Goal: Task Accomplishment & Management: Manage account settings

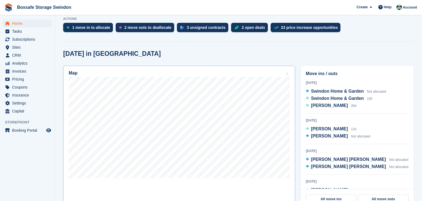
click at [203, 186] on link "Map" at bounding box center [179, 137] width 232 height 143
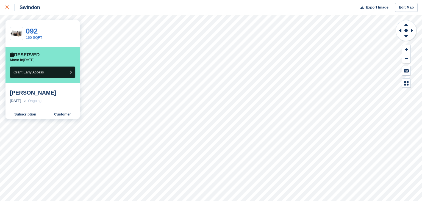
click at [8, 11] on link at bounding box center [7, 7] width 15 height 15
click at [9, 10] on div at bounding box center [9, 7] width 9 height 7
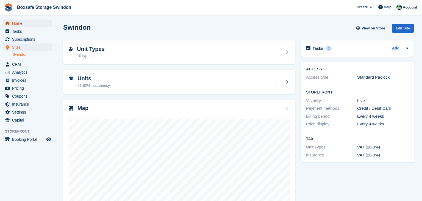
click at [19, 23] on span "Home" at bounding box center [28, 24] width 33 height 8
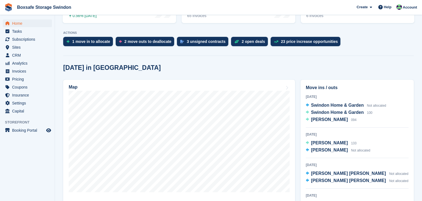
scroll to position [110, 0]
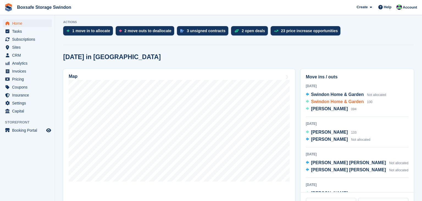
click at [349, 102] on span "Swindon Home & Garden" at bounding box center [337, 101] width 53 height 5
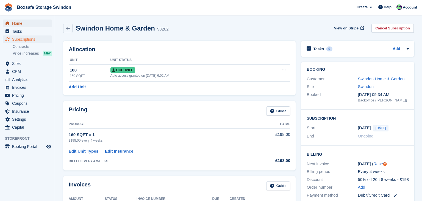
click at [27, 23] on span "Home" at bounding box center [28, 24] width 33 height 8
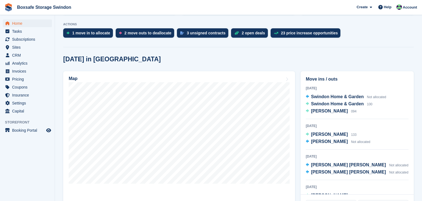
scroll to position [103, 0]
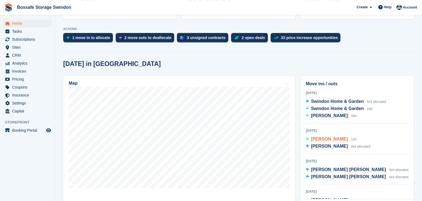
click at [324, 139] on span "Dean Adams" at bounding box center [329, 139] width 37 height 5
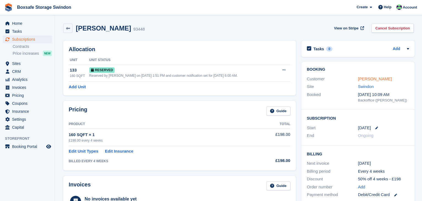
click at [370, 79] on link "[PERSON_NAME]" at bounding box center [375, 78] width 34 height 5
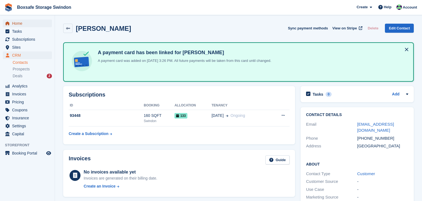
click at [19, 27] on span "Home" at bounding box center [28, 24] width 33 height 8
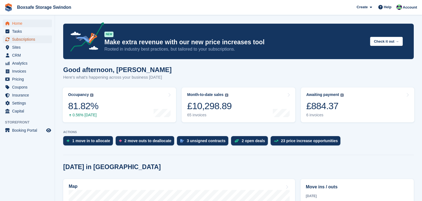
click at [30, 41] on span "Subscriptions" at bounding box center [28, 39] width 33 height 8
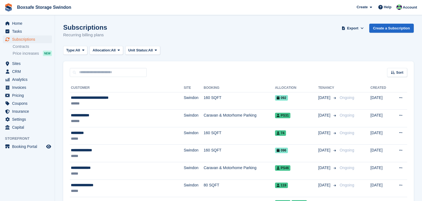
click at [27, 36] on span "Subscriptions" at bounding box center [28, 39] width 33 height 8
click at [192, 68] on div "Sort Sort by Customer name Date created Move in date Move out date Created (old…" at bounding box center [238, 69] width 351 height 16
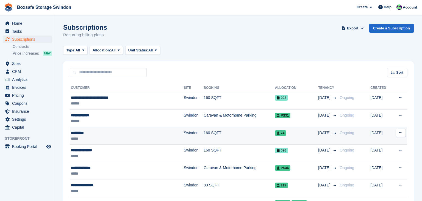
click at [283, 137] on td "74" at bounding box center [296, 136] width 43 height 18
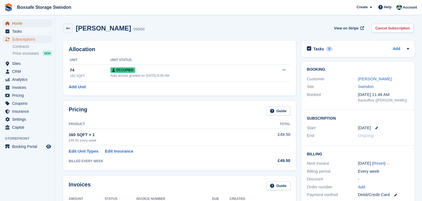
click at [21, 24] on span "Home" at bounding box center [28, 24] width 33 height 8
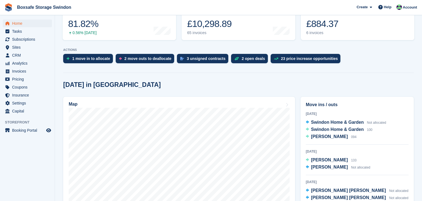
scroll to position [78, 0]
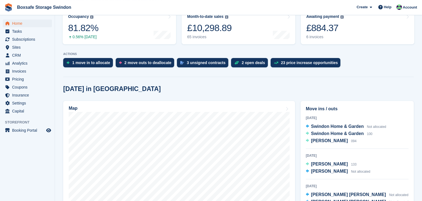
click at [311, 83] on section "NEW Make extra revenue with our new price increases tool Rooted in industry bes…" at bounding box center [238, 192] width 367 height 541
